Goal: Transaction & Acquisition: Book appointment/travel/reservation

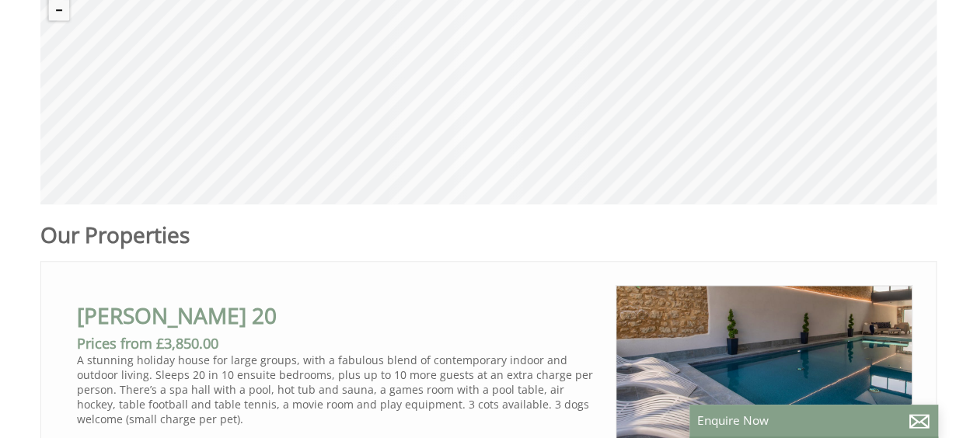
scroll to position [779, 0]
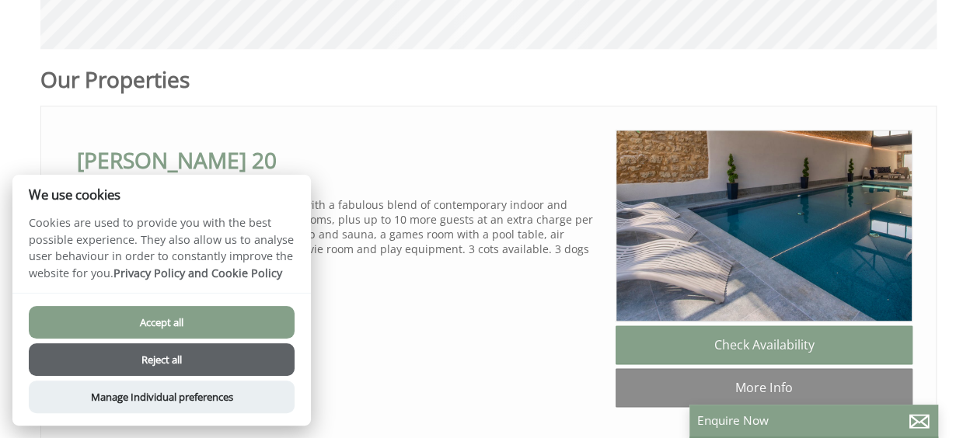
click at [174, 326] on button "Accept all" at bounding box center [162, 322] width 266 height 33
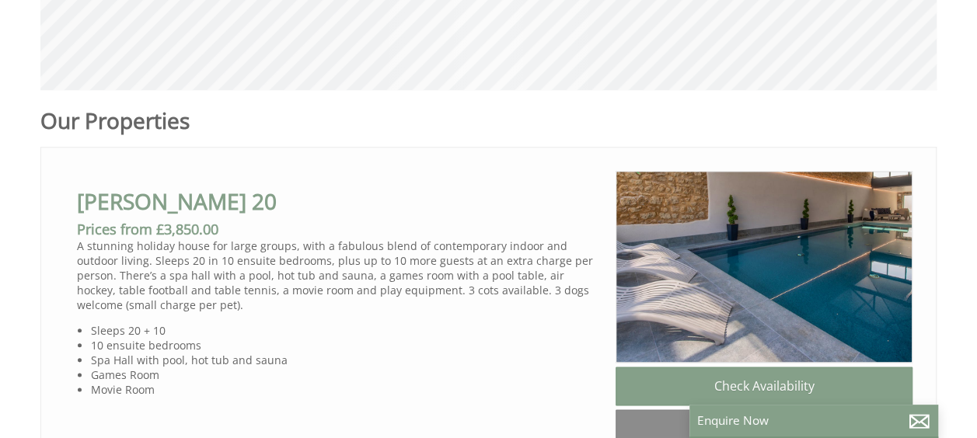
scroll to position [825, 0]
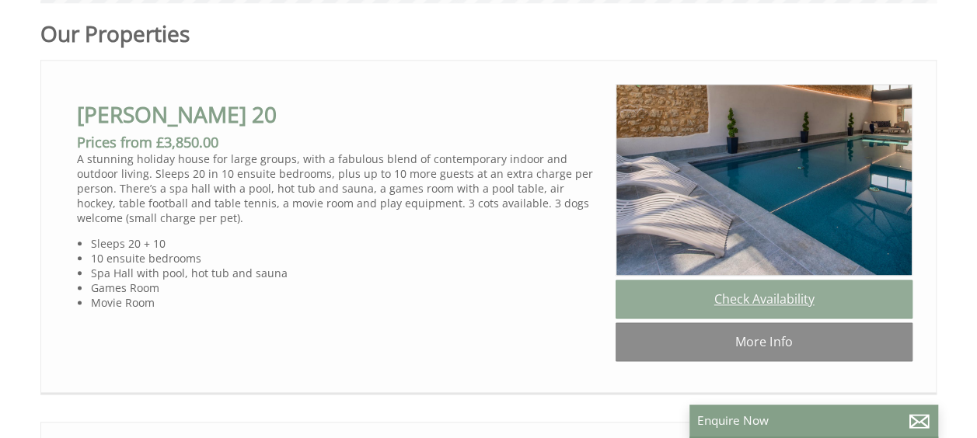
click at [699, 307] on link "Check Availability" at bounding box center [763, 299] width 297 height 39
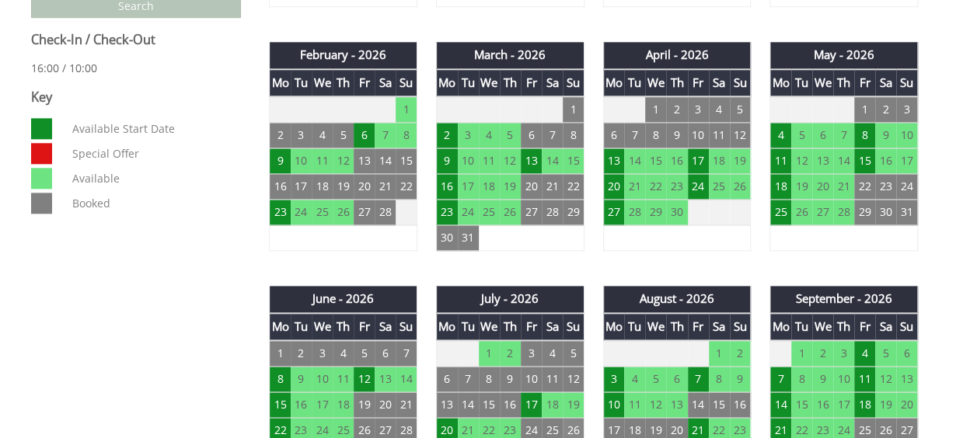
scroll to position [932, 0]
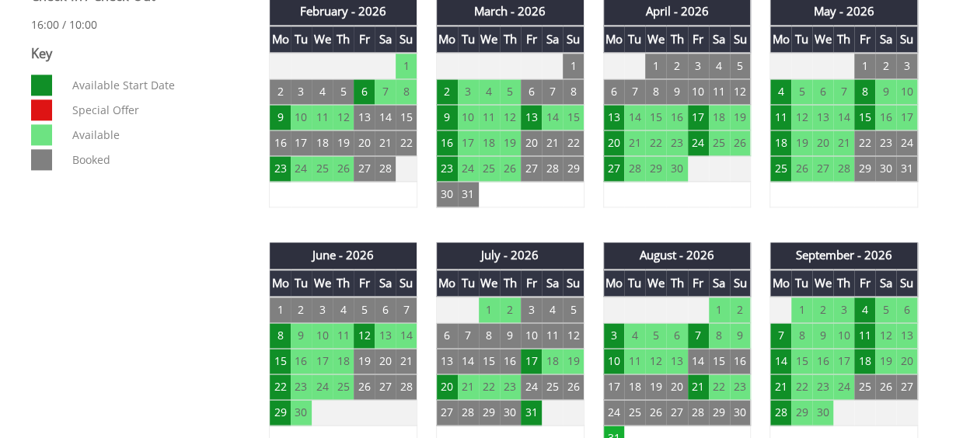
click at [616, 426] on td "31" at bounding box center [613, 439] width 21 height 26
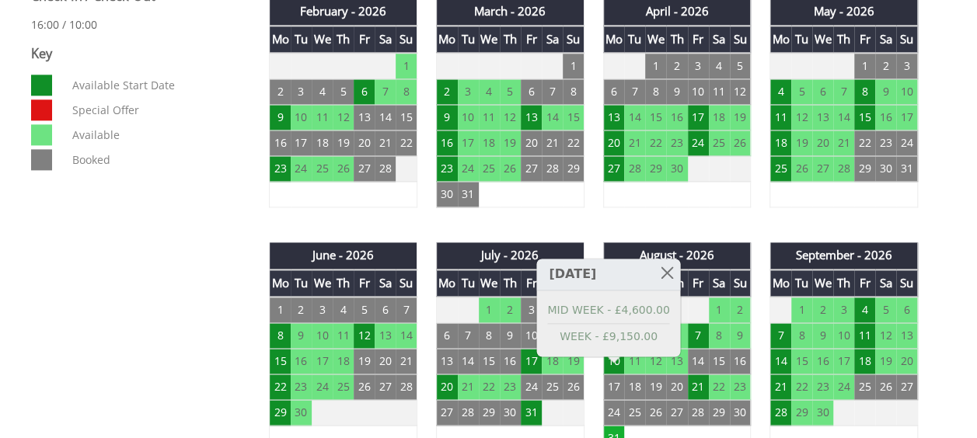
click at [616, 426] on td "31" at bounding box center [613, 439] width 21 height 26
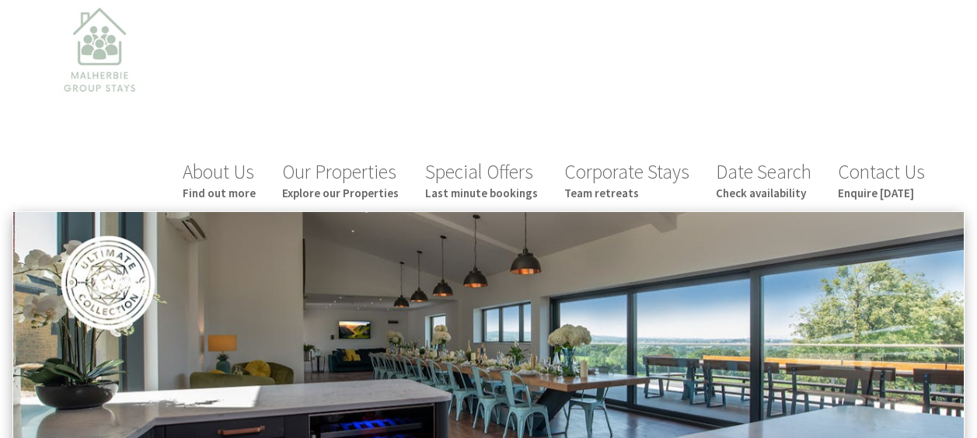
scroll to position [0, 0]
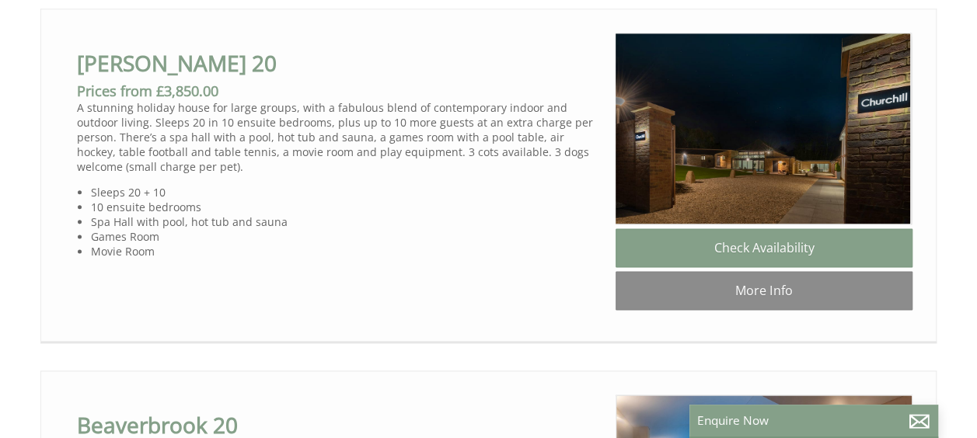
scroll to position [855, 0]
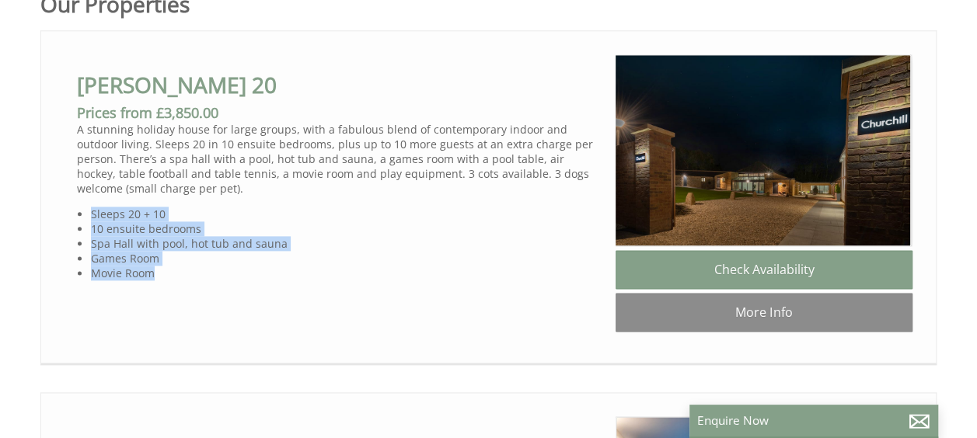
drag, startPoint x: 157, startPoint y: 269, endPoint x: 77, endPoint y: 214, distance: 96.8
click at [77, 214] on ul "Sleeps 20 + 10 10 ensuite bedrooms Spa Hall with pool, hot tub and sauna Games …" at bounding box center [340, 244] width 526 height 74
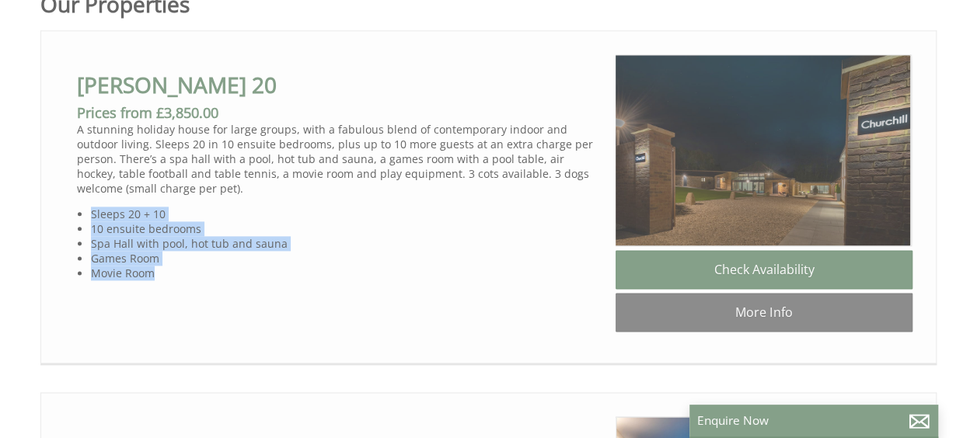
copy ul "Sleeps 20 + 10 10 ensuite bedrooms Spa Hall with pool, hot tub and sauna Games …"
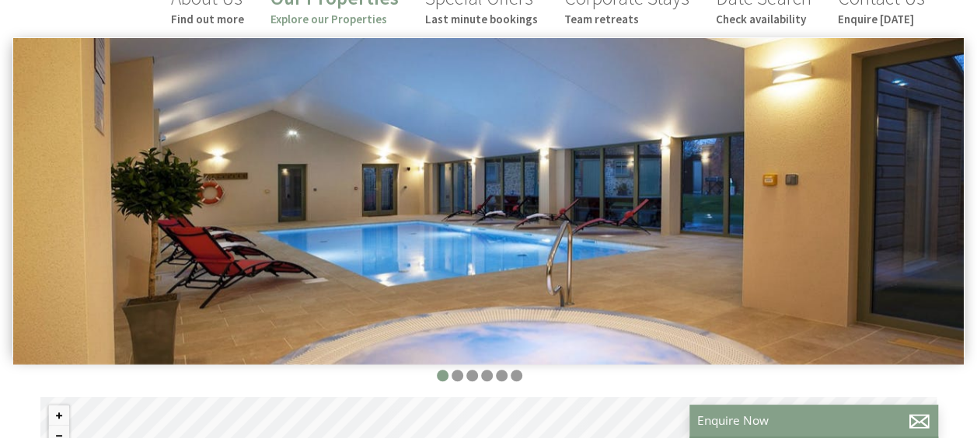
scroll to position [233, 0]
